Goal: Information Seeking & Learning: Learn about a topic

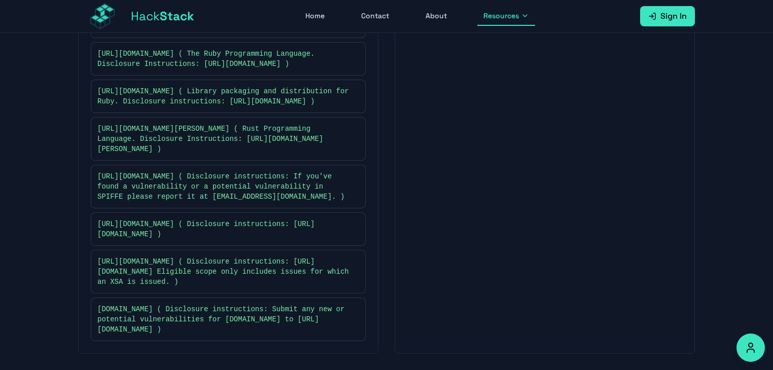
scroll to position [921, 0]
drag, startPoint x: 97, startPoint y: 166, endPoint x: 216, endPoint y: 169, distance: 119.3
click at [217, 172] on span "[URL][DOMAIN_NAME] ( Disclosure instructions: If you've found a vulnerability o…" at bounding box center [223, 187] width 252 height 30
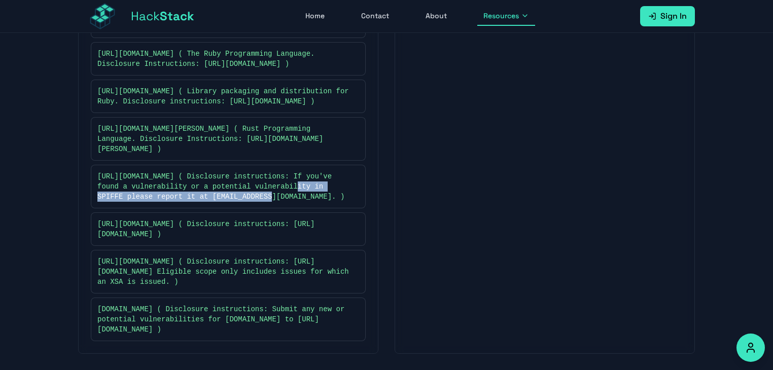
drag, startPoint x: 203, startPoint y: 187, endPoint x: 256, endPoint y: 179, distance: 53.9
click at [254, 180] on span "[URL][DOMAIN_NAME] ( Disclosure instructions: If you've found a vulnerability o…" at bounding box center [223, 187] width 252 height 30
click at [355, 184] on icon at bounding box center [354, 187] width 6 height 6
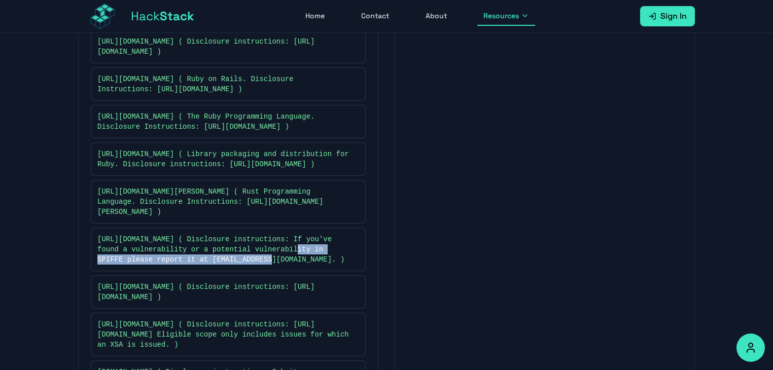
scroll to position [684, 0]
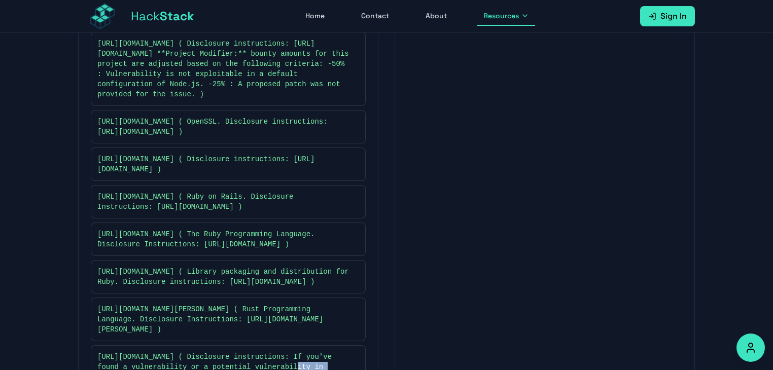
drag, startPoint x: 97, startPoint y: 185, endPoint x: 273, endPoint y: 183, distance: 175.6
click at [272, 175] on span "[URL][DOMAIN_NAME] ( Disclosure instructions: [URL][DOMAIN_NAME] )" at bounding box center [223, 164] width 252 height 20
copy span "[URL][DOMAIN_NAME]"
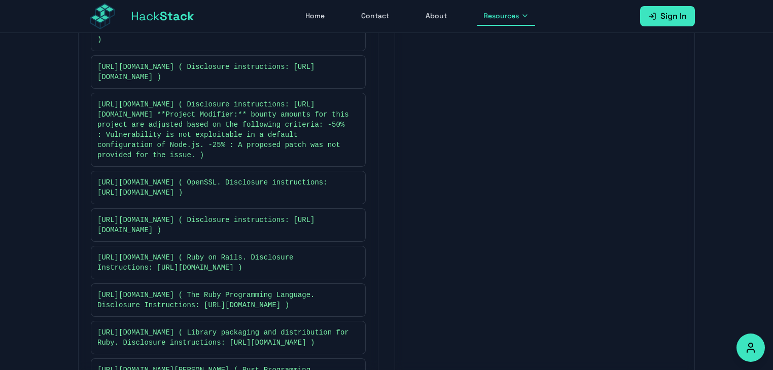
scroll to position [565, 0]
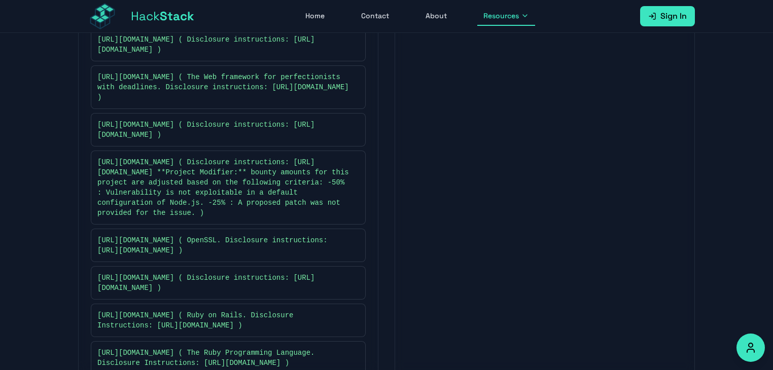
click at [625, 185] on div "Out of Scope ( 0 ) No out-of-scope items specified" at bounding box center [545, 170] width 300 height 966
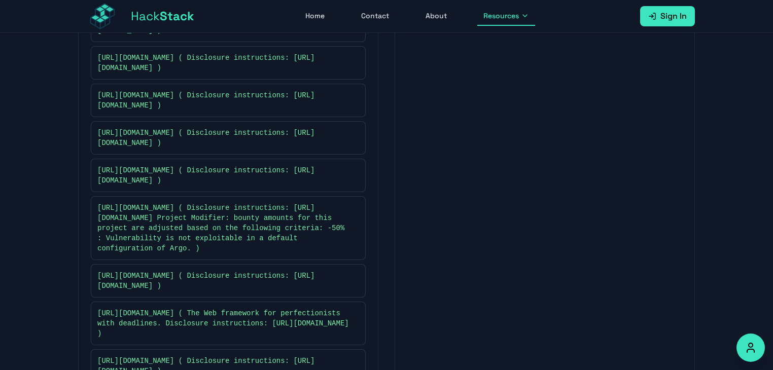
scroll to position [210, 0]
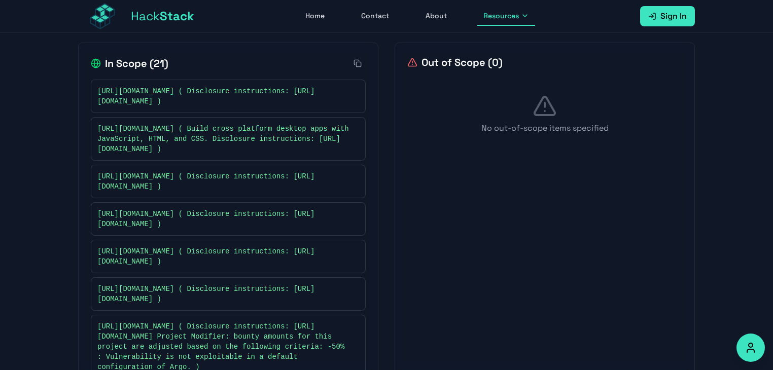
drag, startPoint x: 96, startPoint y: 149, endPoint x: 298, endPoint y: 152, distance: 202.5
click at [298, 152] on div "[URL][DOMAIN_NAME] ( Build cross platform desktop apps with JavaScript, HTML, a…" at bounding box center [228, 139] width 275 height 44
copy span "[URL][DOMAIN_NAME]"
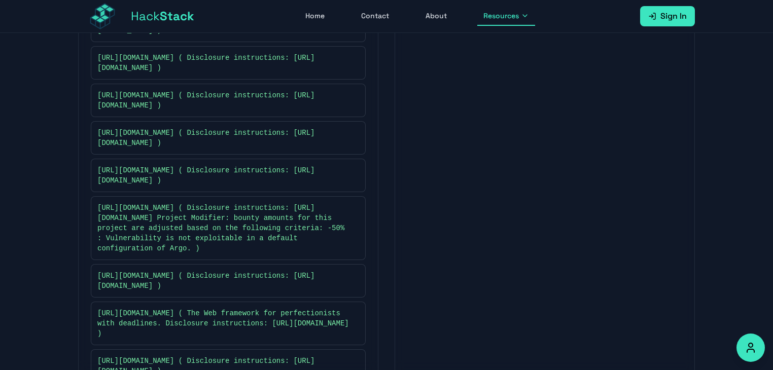
scroll to position [447, 0]
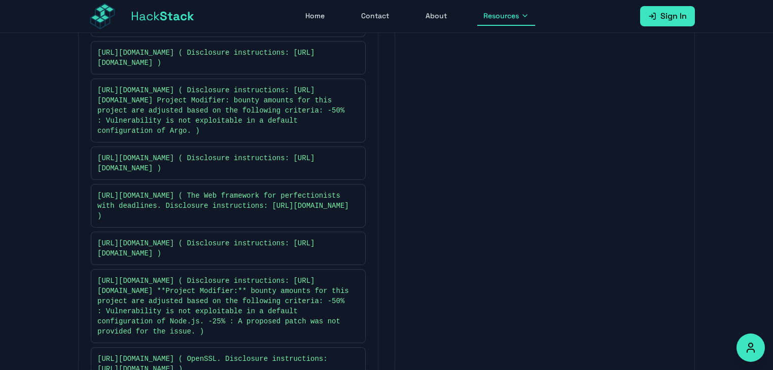
drag, startPoint x: 91, startPoint y: 258, endPoint x: 250, endPoint y: 258, distance: 159.3
click at [250, 258] on div "[URL][DOMAIN_NAME] ( Disclosure instructions: [URL][DOMAIN_NAME] )" at bounding box center [228, 248] width 275 height 33
copy span "[URL][DOMAIN_NAME]"
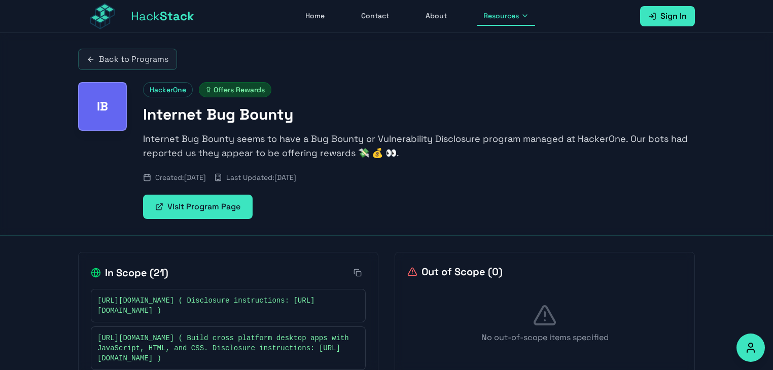
scroll to position [0, 0]
